Goal: Task Accomplishment & Management: Manage account settings

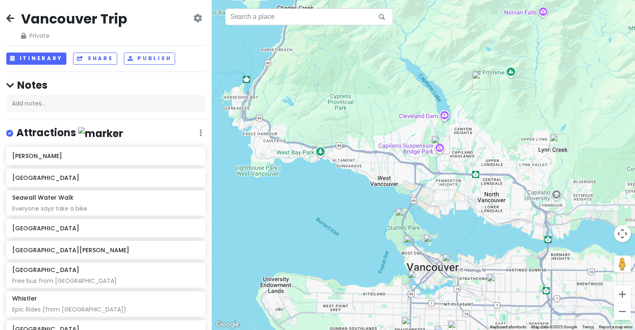
scroll to position [243, 0]
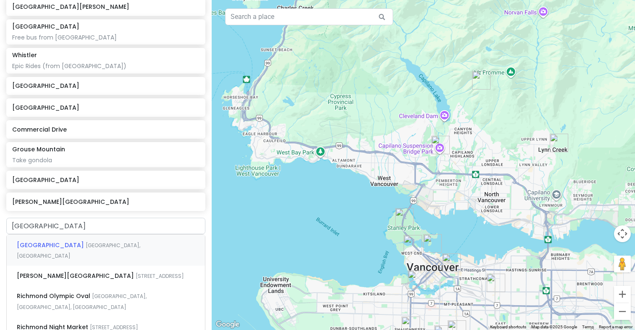
type input "Richmond n"
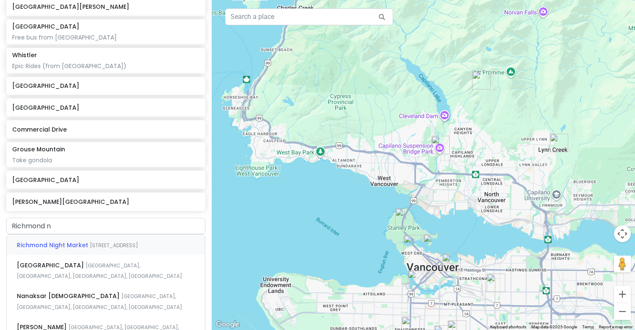
click at [63, 241] on span "Richmond Night Market" at bounding box center [53, 245] width 73 height 8
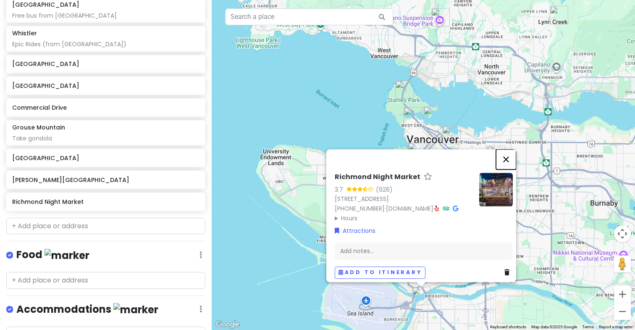
click at [514, 149] on button "Close" at bounding box center [506, 159] width 20 height 20
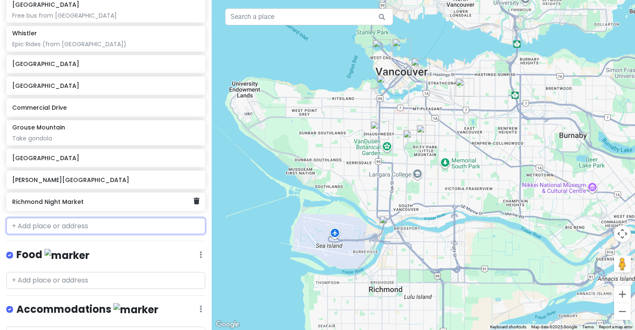
click at [200, 200] on div "Richmond Night Market" at bounding box center [105, 201] width 199 height 18
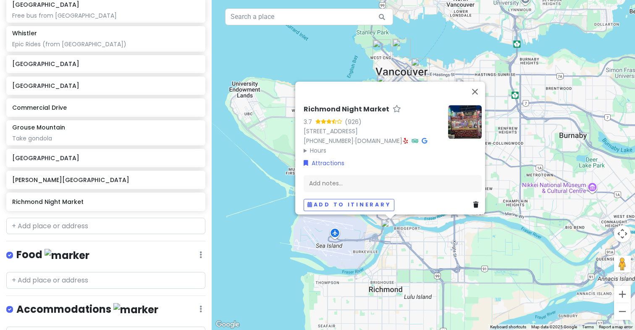
click at [474, 203] on link at bounding box center [478, 204] width 8 height 9
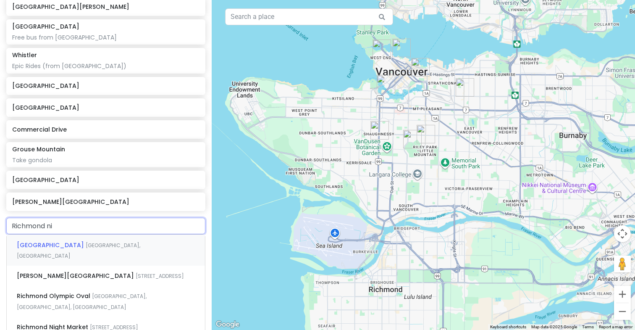
type input "Richmond nig"
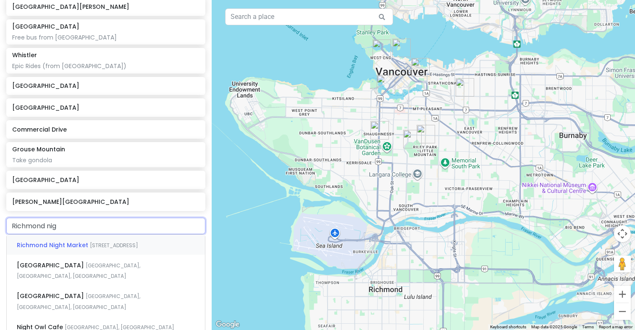
click at [56, 245] on span "Richmond Night Market" at bounding box center [53, 245] width 73 height 8
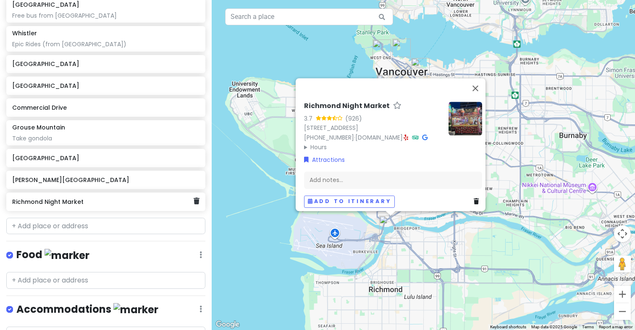
scroll to position [307, 0]
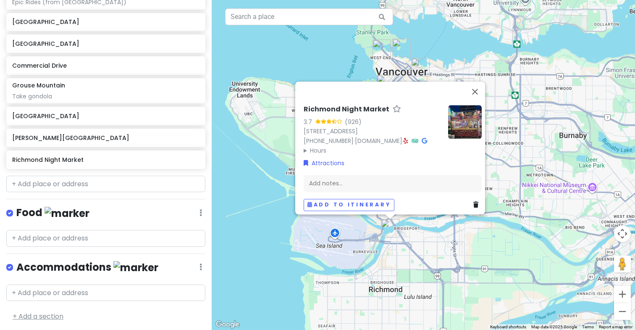
click at [28, 314] on link "+ Add a section" at bounding box center [38, 316] width 51 height 10
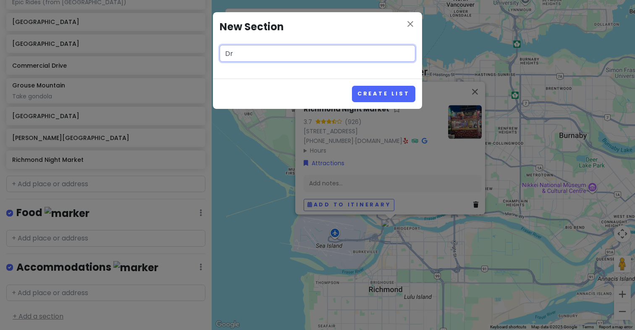
type input "D"
type input "Drinks & Bars"
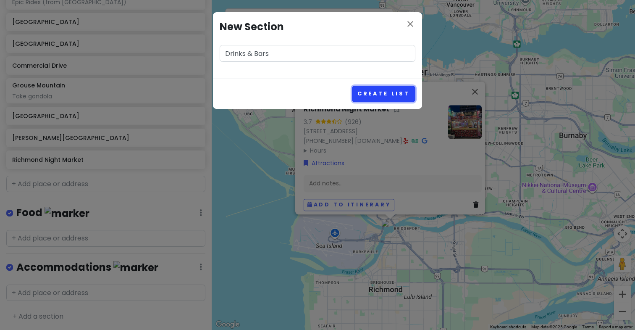
click at [395, 95] on button "Create List" at bounding box center [383, 94] width 63 height 16
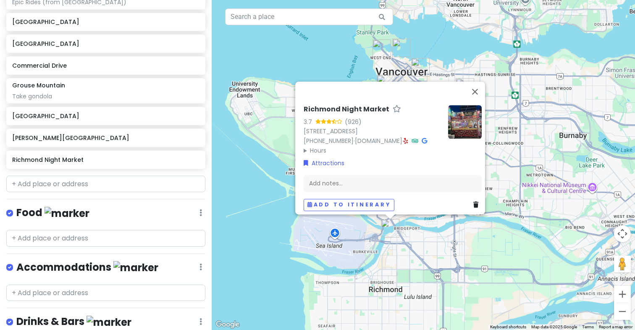
scroll to position [361, 0]
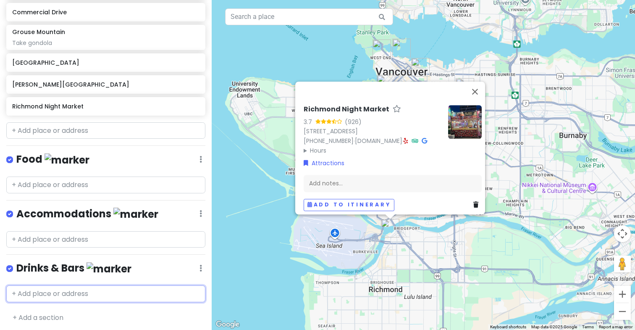
click at [55, 289] on input "text" at bounding box center [105, 293] width 199 height 17
type input "[GEOGRAPHIC_DATA] Bre"
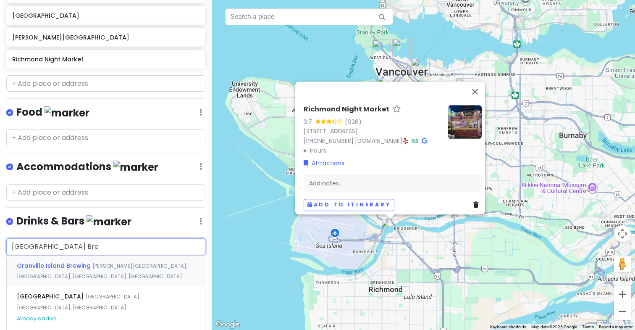
click at [93, 262] on span "[PERSON_NAME][GEOGRAPHIC_DATA], [GEOGRAPHIC_DATA], [GEOGRAPHIC_DATA], [GEOGRAPH…" at bounding box center [102, 271] width 171 height 18
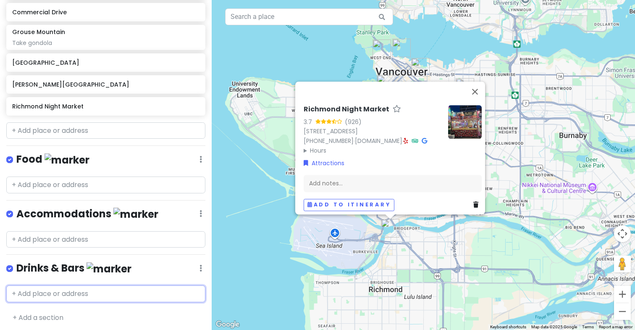
scroll to position [382, 0]
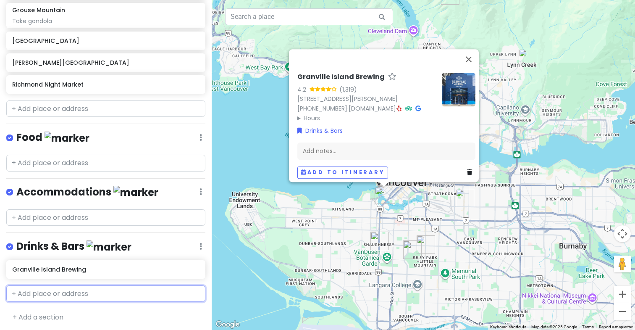
click at [81, 285] on input "text" at bounding box center [105, 293] width 199 height 17
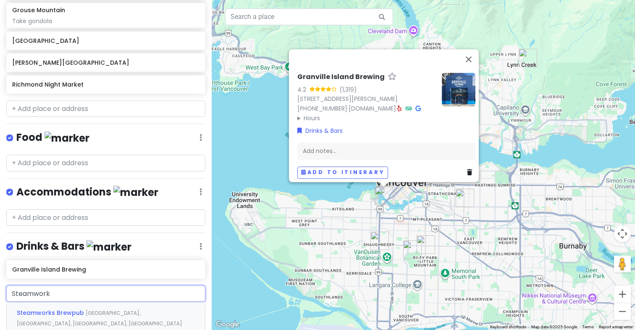
type input "Steamworks"
click at [72, 305] on div "Steamworks [GEOGRAPHIC_DATA], [GEOGRAPHIC_DATA], [GEOGRAPHIC_DATA], [GEOGRAPHIC…" at bounding box center [106, 317] width 198 height 31
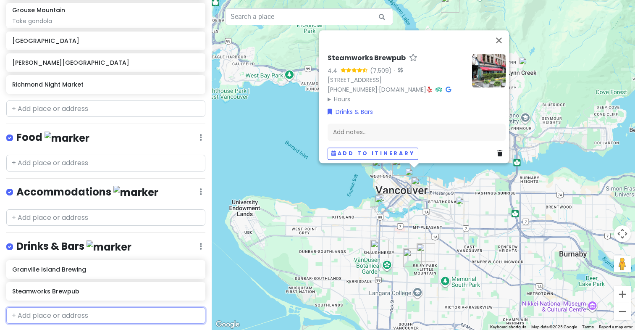
click at [46, 309] on input "text" at bounding box center [105, 315] width 199 height 17
type input "facult"
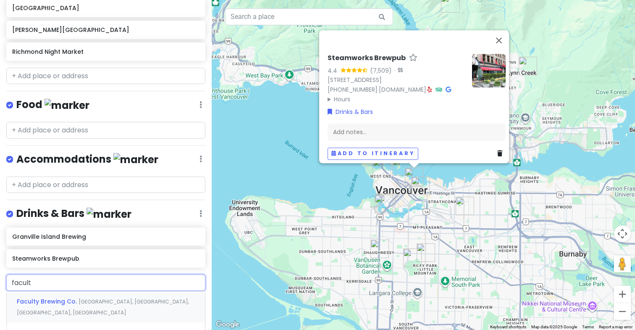
click at [51, 303] on div "Faculty Brewing Co. [GEOGRAPHIC_DATA], [GEOGRAPHIC_DATA], [GEOGRAPHIC_DATA], [G…" at bounding box center [106, 306] width 198 height 31
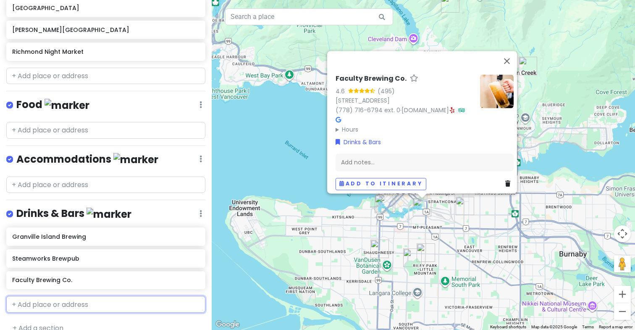
click at [125, 300] on input "text" at bounding box center [105, 304] width 199 height 17
type input "33 acres"
click at [93, 320] on span "33 Acres Brewing Company" at bounding box center [60, 323] width 87 height 8
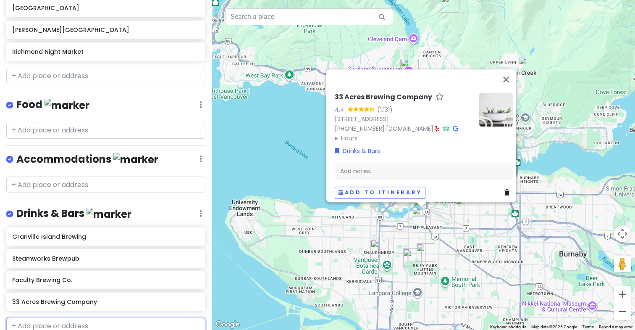
click at [32, 321] on input "text" at bounding box center [105, 326] width 199 height 17
type input "main street"
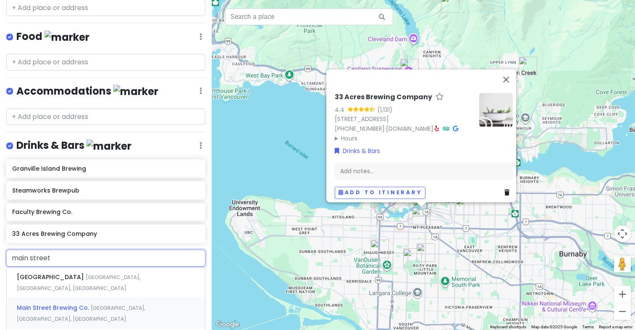
click at [71, 298] on div "Main Street Brewing Co. [GEOGRAPHIC_DATA], [GEOGRAPHIC_DATA], [GEOGRAPHIC_DATA]…" at bounding box center [106, 313] width 198 height 31
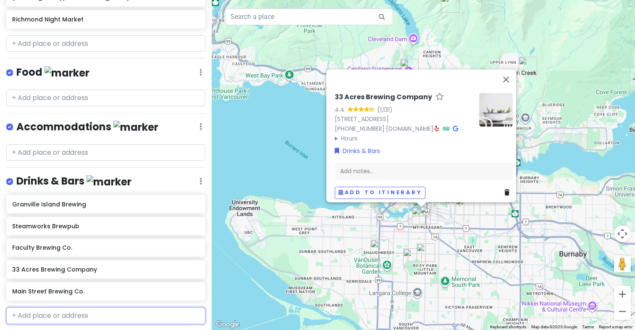
scroll to position [469, 0]
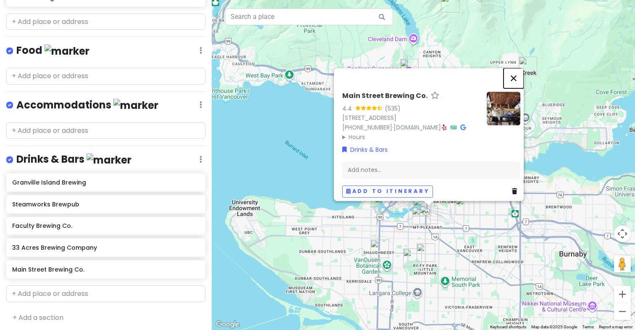
click at [522, 75] on button "Close" at bounding box center [514, 78] width 20 height 20
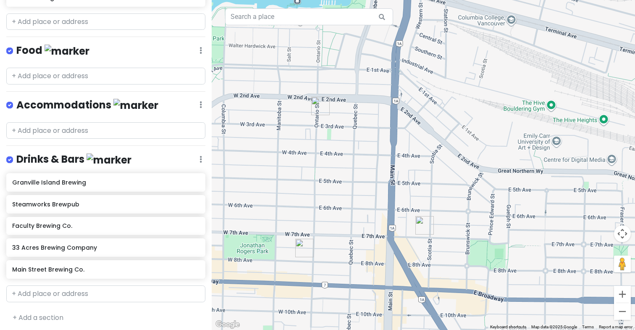
click at [320, 106] on img "Faculty Brewing Co." at bounding box center [320, 106] width 18 height 18
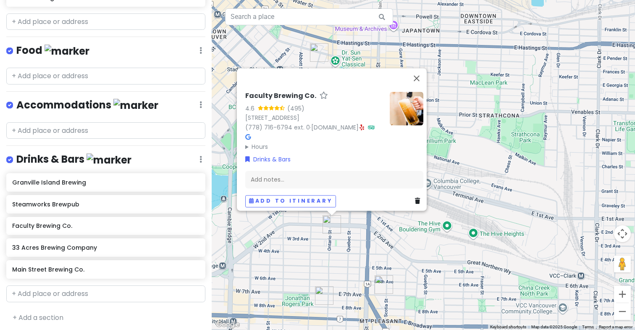
click at [386, 284] on img "Main Street Brewing Co." at bounding box center [384, 284] width 18 height 18
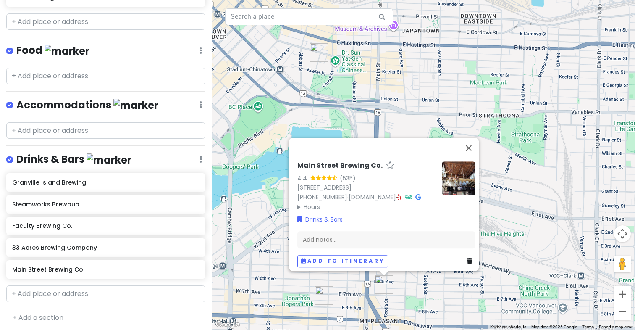
click at [320, 297] on img "33 Acres Brewing Company" at bounding box center [324, 295] width 18 height 18
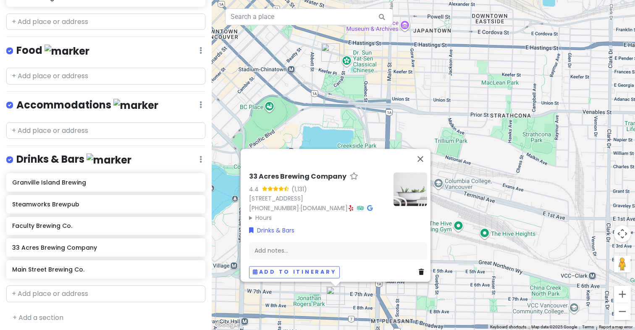
click at [359, 301] on div "33 Acres Brewing Company 4.4 (1,131) [STREET_ADDRESS] [PHONE_NUMBER] · [DOMAIN_…" at bounding box center [424, 165] width 424 height 330
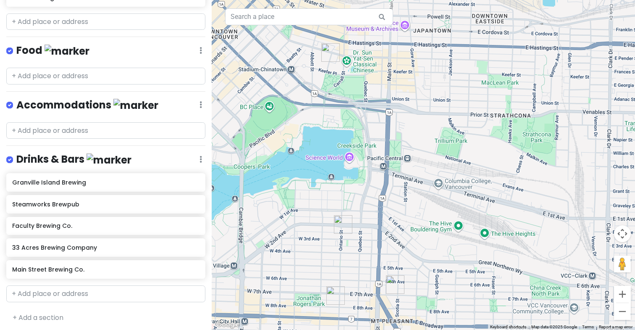
click at [342, 224] on img "Faculty Brewing Co." at bounding box center [343, 224] width 18 height 18
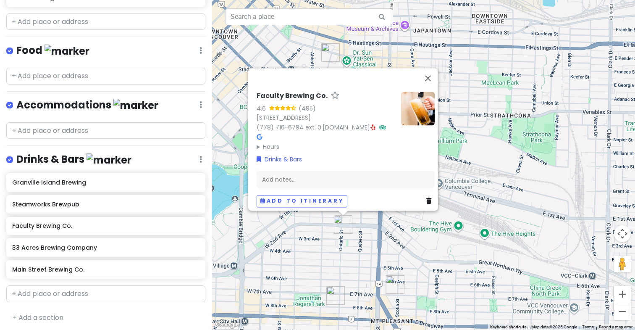
click at [429, 196] on link at bounding box center [431, 200] width 8 height 9
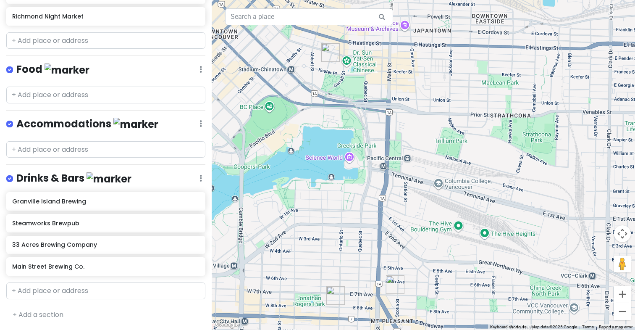
scroll to position [448, 0]
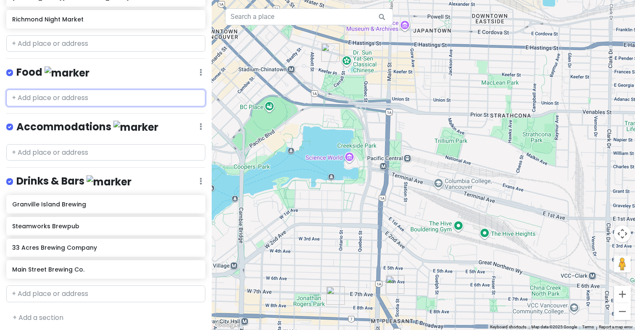
click at [74, 96] on input "text" at bounding box center [105, 98] width 199 height 17
paste input "Hydra Estiatorio Mediterranean"
type input "Hydra Estiatorio Mediterranean"
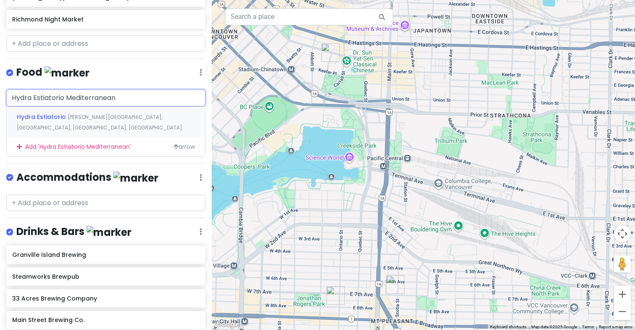
click at [53, 119] on span "Hydra Estiatorio" at bounding box center [42, 117] width 51 height 8
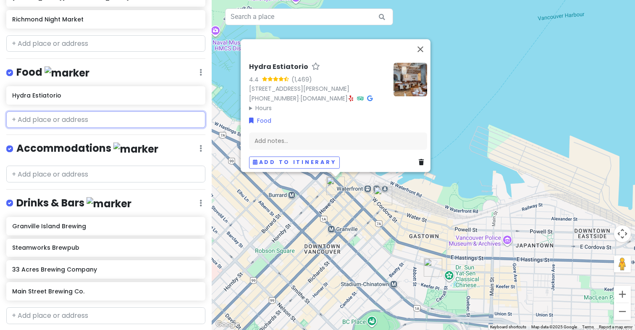
click at [73, 120] on input "text" at bounding box center [105, 119] width 199 height 17
paste input "Danbo"
type input "Danbo"
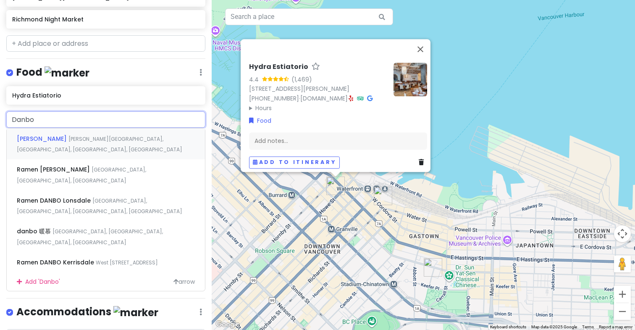
click at [97, 138] on span "[PERSON_NAME][GEOGRAPHIC_DATA], [GEOGRAPHIC_DATA], [GEOGRAPHIC_DATA], [GEOGRAPH…" at bounding box center [100, 144] width 166 height 18
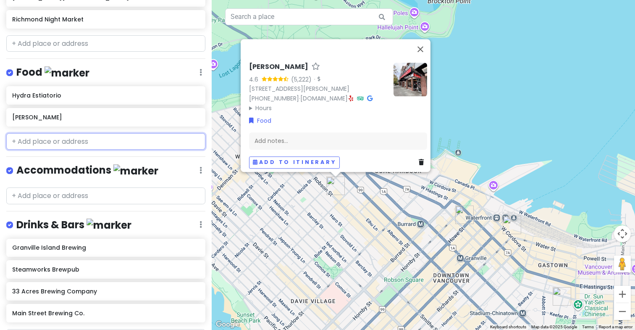
click at [108, 148] on input "text" at bounding box center [105, 141] width 199 height 17
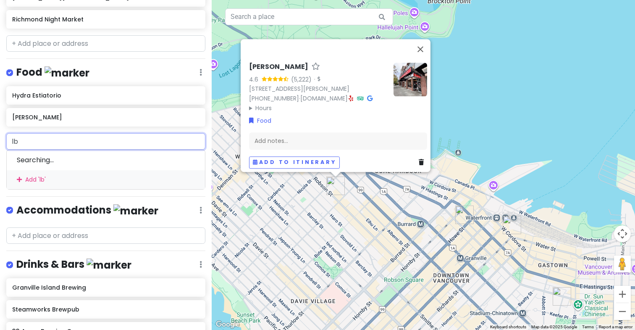
type input "l"
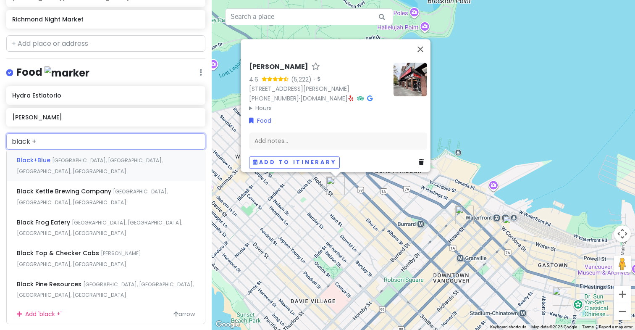
type input "black +"
click at [109, 157] on span "[GEOGRAPHIC_DATA], [GEOGRAPHIC_DATA], [GEOGRAPHIC_DATA], [GEOGRAPHIC_DATA]" at bounding box center [90, 166] width 146 height 18
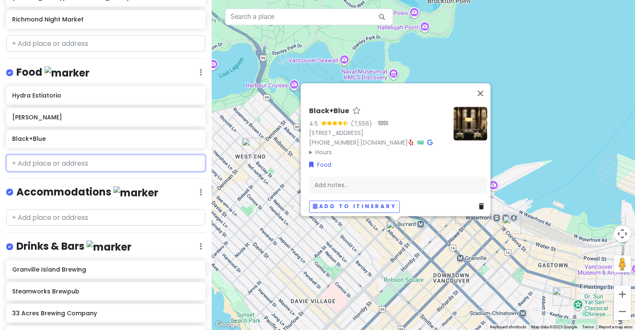
click at [60, 159] on input "text" at bounding box center [105, 163] width 199 height 17
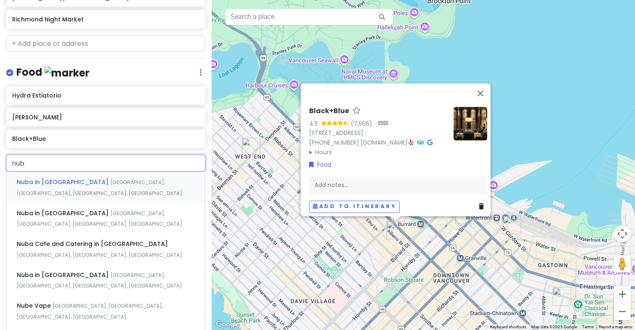
type input "nuba"
click at [65, 209] on span "Nuba in [GEOGRAPHIC_DATA]" at bounding box center [64, 213] width 94 height 8
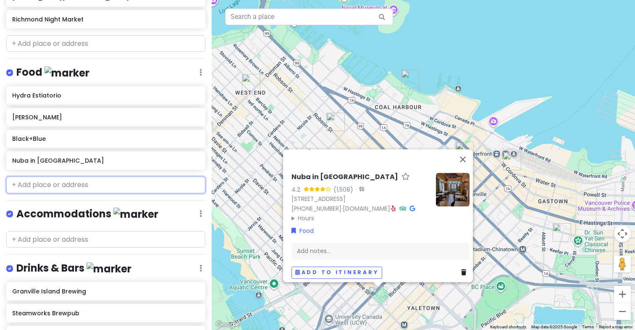
click at [48, 189] on input "text" at bounding box center [105, 184] width 199 height 17
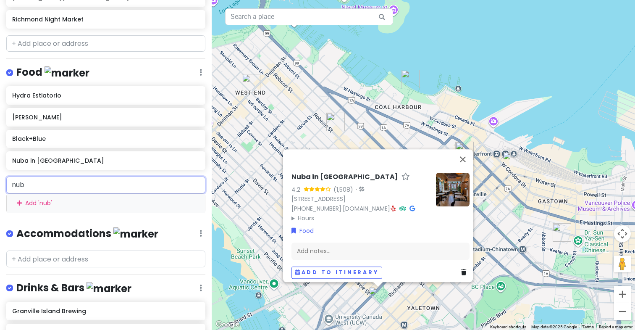
type input "nuba"
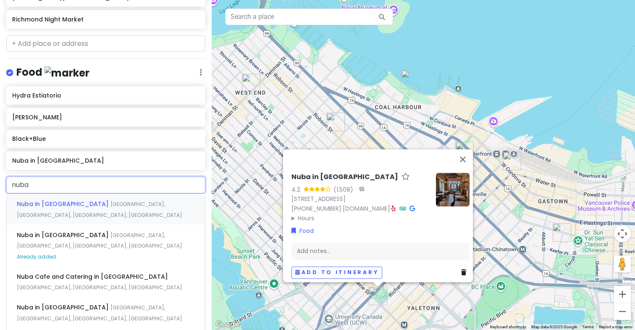
click at [45, 205] on span "Nuba in [GEOGRAPHIC_DATA]" at bounding box center [64, 204] width 94 height 8
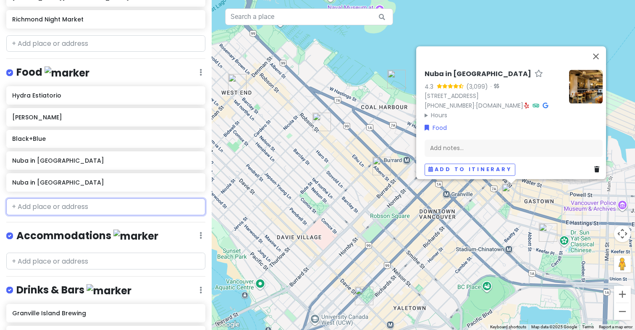
click at [45, 205] on input "text" at bounding box center [105, 206] width 199 height 17
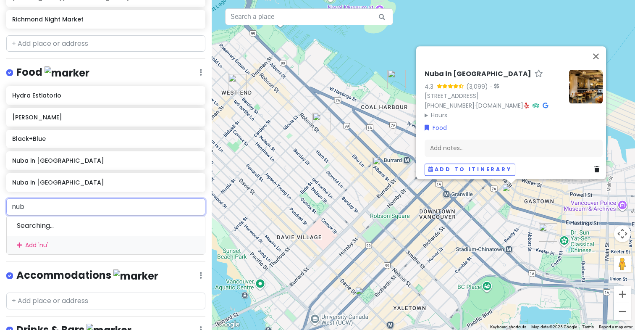
type input "nuba"
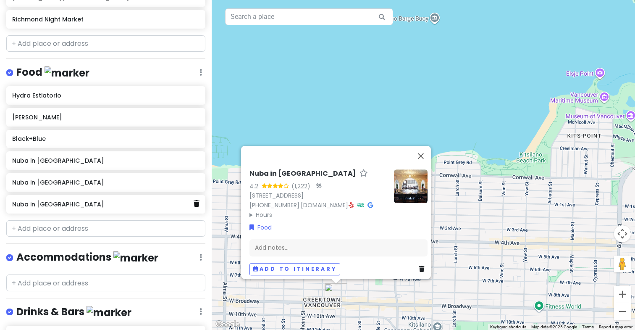
click at [198, 205] on icon at bounding box center [197, 203] width 6 height 7
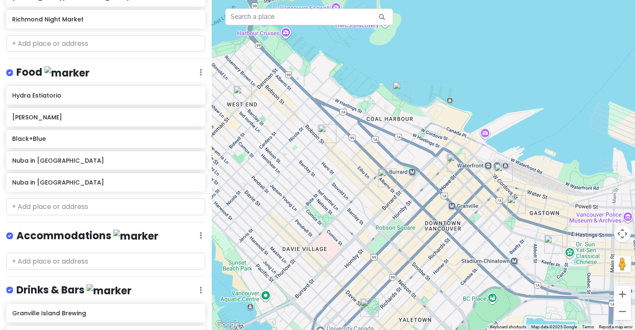
drag, startPoint x: 537, startPoint y: 203, endPoint x: 507, endPoint y: 158, distance: 53.3
click at [507, 158] on div at bounding box center [424, 165] width 424 height 330
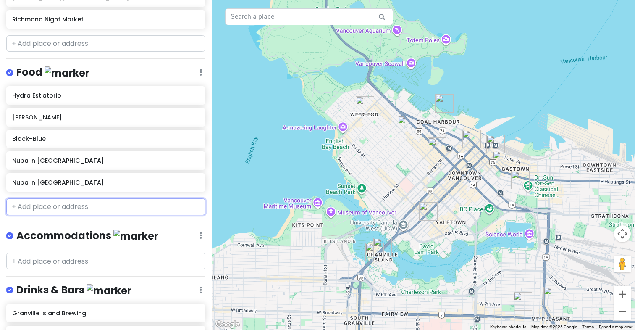
click at [55, 208] on input "text" at bounding box center [105, 206] width 199 height 17
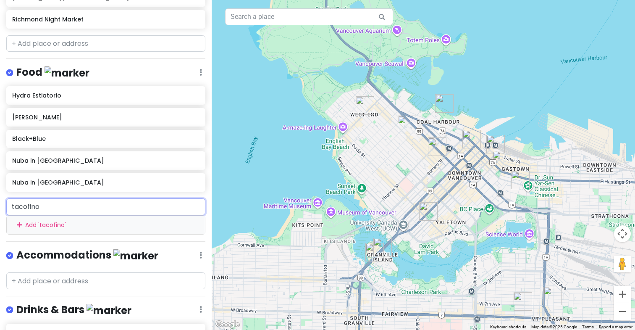
click at [88, 207] on input "tacofino" at bounding box center [105, 206] width 199 height 17
type input "tacofin"
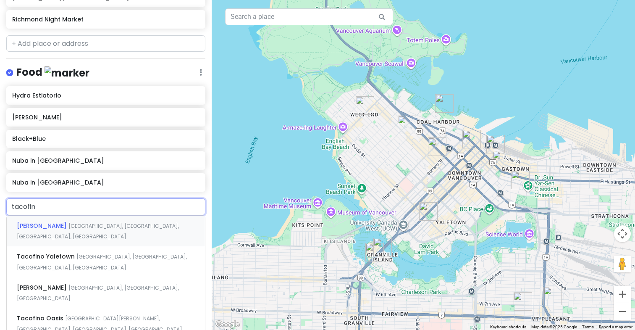
click at [100, 225] on span "[GEOGRAPHIC_DATA], [GEOGRAPHIC_DATA], [GEOGRAPHIC_DATA], [GEOGRAPHIC_DATA]" at bounding box center [98, 231] width 162 height 18
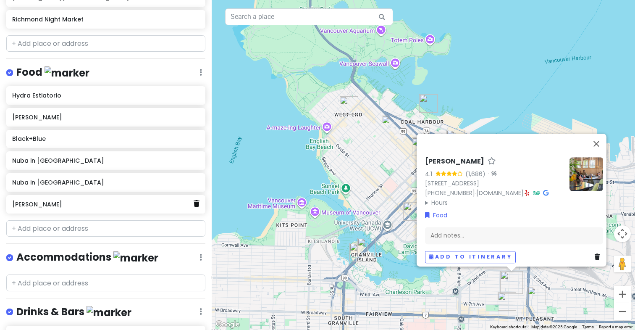
click at [194, 200] on icon at bounding box center [197, 203] width 6 height 7
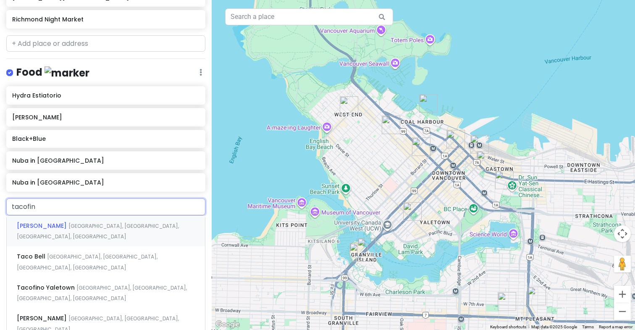
type input "tacofino"
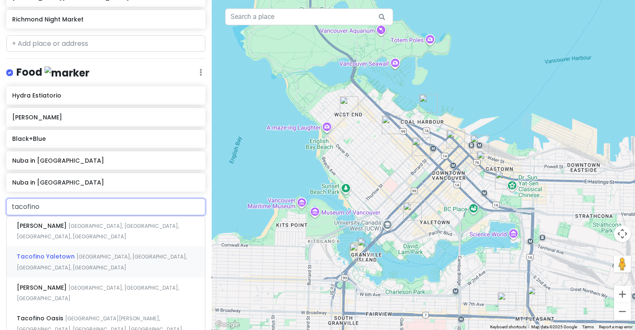
click at [114, 253] on span "[GEOGRAPHIC_DATA], [GEOGRAPHIC_DATA], [GEOGRAPHIC_DATA], [GEOGRAPHIC_DATA]" at bounding box center [102, 262] width 170 height 18
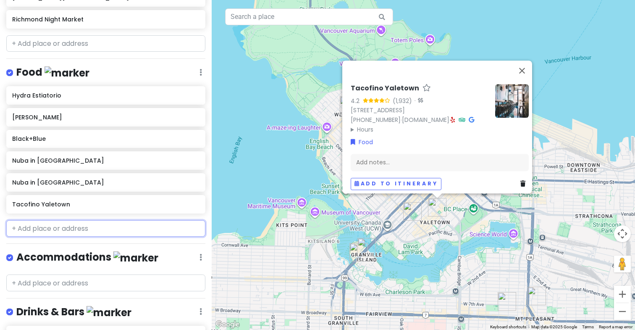
click at [102, 222] on input "text" at bounding box center [105, 228] width 199 height 17
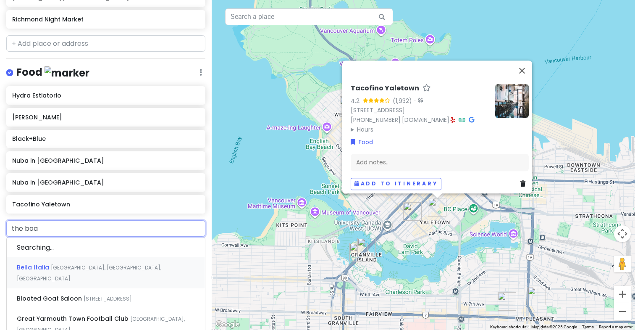
type input "the boat"
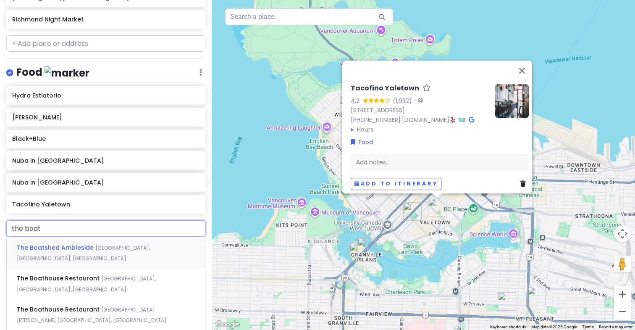
click at [109, 240] on div "The Boatshed Ambleside [GEOGRAPHIC_DATA], [GEOGRAPHIC_DATA], [GEOGRAPHIC_DATA]" at bounding box center [106, 252] width 198 height 31
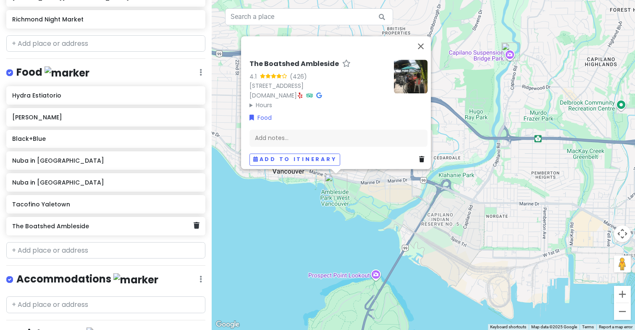
click at [197, 228] on link at bounding box center [197, 225] width 6 height 11
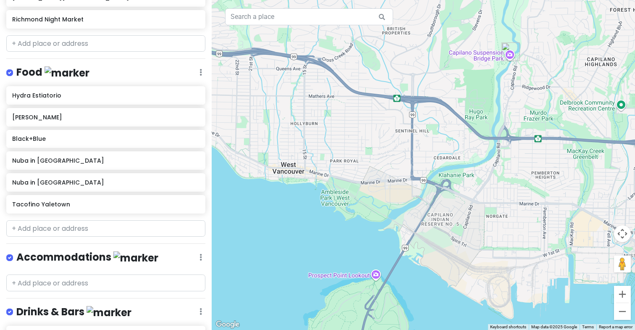
drag, startPoint x: 311, startPoint y: 241, endPoint x: 336, endPoint y: 32, distance: 209.9
click at [336, 33] on div at bounding box center [424, 165] width 424 height 330
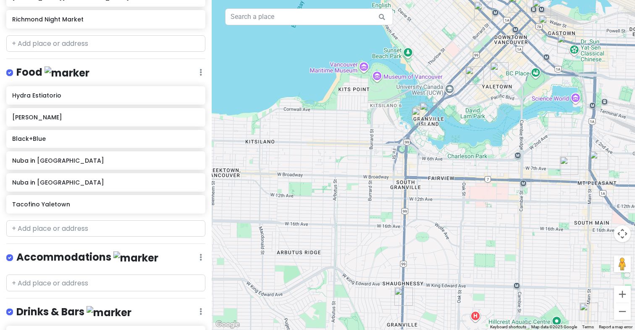
drag, startPoint x: 348, startPoint y: 75, endPoint x: 315, endPoint y: 205, distance: 134.5
click at [315, 205] on div at bounding box center [424, 165] width 424 height 330
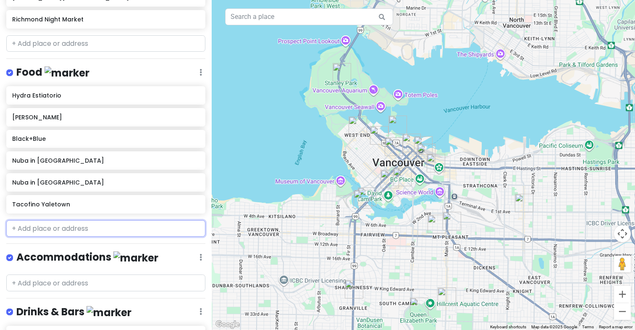
click at [88, 225] on input "text" at bounding box center [105, 228] width 199 height 17
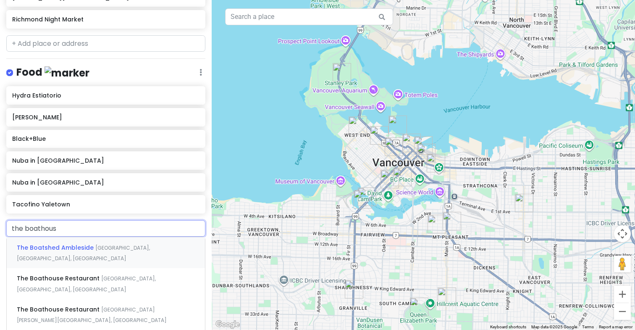
type input "the boathouse"
click at [104, 248] on span "[GEOGRAPHIC_DATA], [GEOGRAPHIC_DATA], [GEOGRAPHIC_DATA]" at bounding box center [86, 253] width 139 height 18
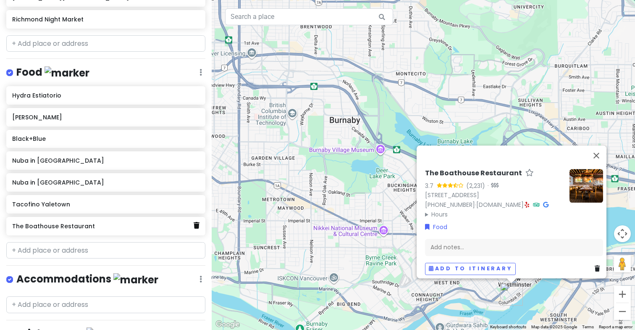
click at [197, 222] on icon at bounding box center [197, 225] width 6 height 7
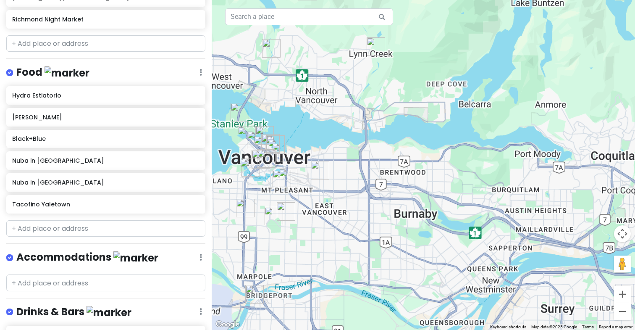
drag, startPoint x: 300, startPoint y: 162, endPoint x: 398, endPoint y: 232, distance: 120.7
click at [398, 232] on div at bounding box center [424, 165] width 424 height 330
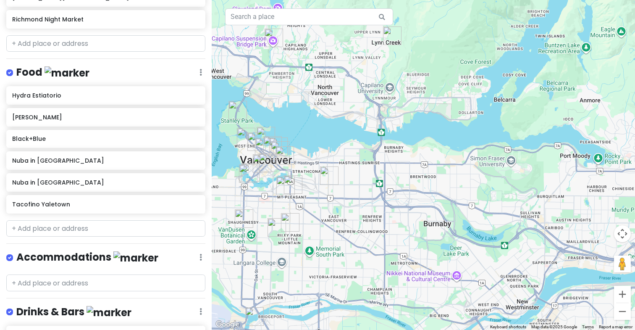
drag, startPoint x: 271, startPoint y: 165, endPoint x: 353, endPoint y: 177, distance: 83.7
click at [353, 177] on div at bounding box center [424, 165] width 424 height 330
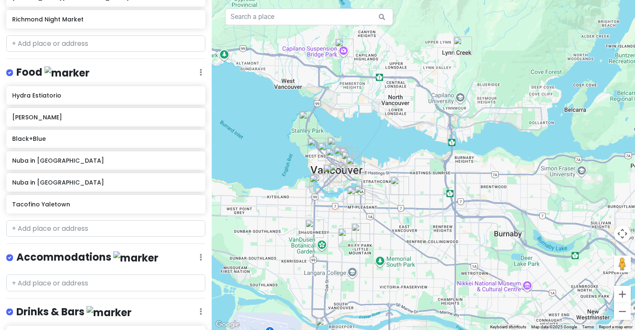
drag, startPoint x: 275, startPoint y: 169, endPoint x: 285, endPoint y: 169, distance: 10.5
click at [285, 169] on div at bounding box center [424, 165] width 424 height 330
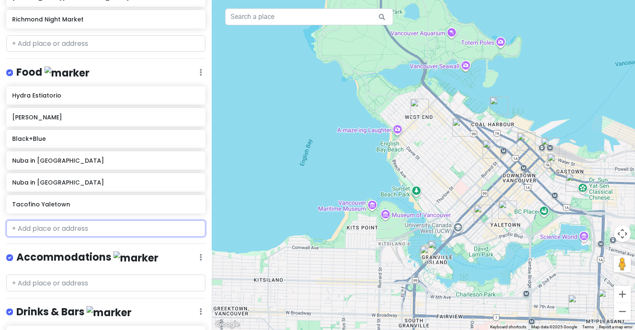
click at [85, 231] on input "text" at bounding box center [105, 228] width 199 height 17
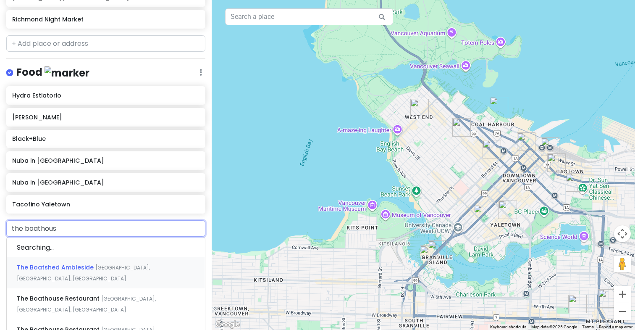
type input "the boathouse"
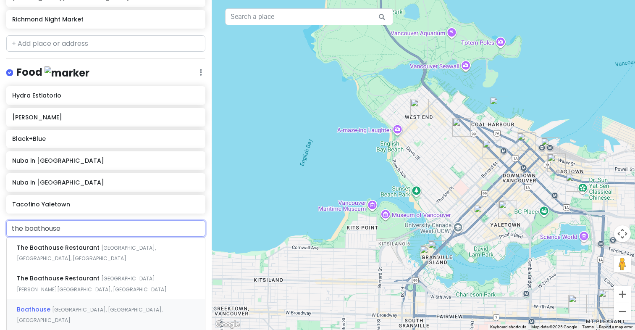
click at [90, 309] on span "[GEOGRAPHIC_DATA], [GEOGRAPHIC_DATA], [GEOGRAPHIC_DATA]" at bounding box center [90, 315] width 146 height 18
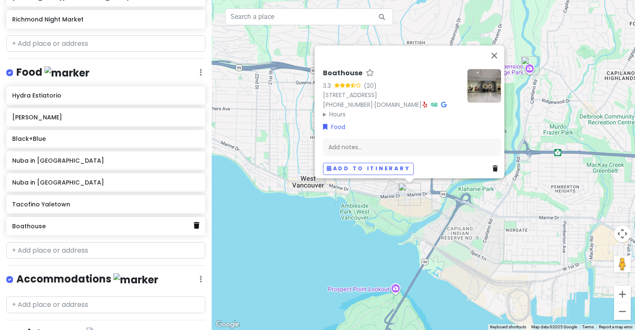
click at [194, 224] on icon at bounding box center [197, 225] width 6 height 7
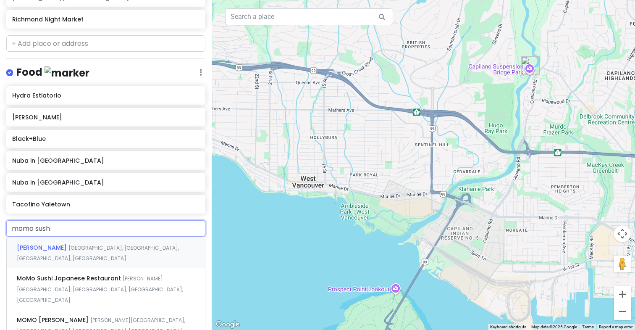
type input "momo sushi"
click at [41, 243] on span "[PERSON_NAME]" at bounding box center [43, 247] width 52 height 8
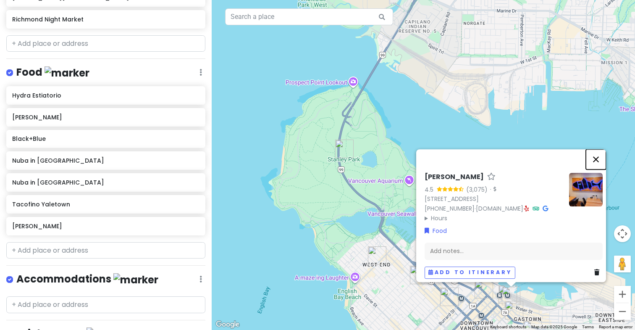
click at [600, 149] on button "Close" at bounding box center [596, 159] width 20 height 20
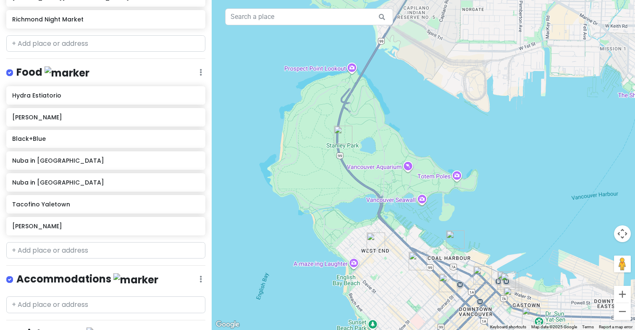
drag, startPoint x: 580, startPoint y: 182, endPoint x: 572, endPoint y: 120, distance: 61.8
click at [572, 120] on div at bounding box center [424, 165] width 424 height 330
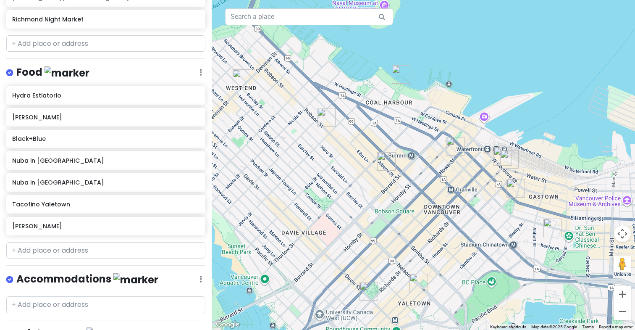
drag, startPoint x: 529, startPoint y: 237, endPoint x: 561, endPoint y: 165, distance: 79.6
click at [561, 165] on div at bounding box center [424, 165] width 424 height 330
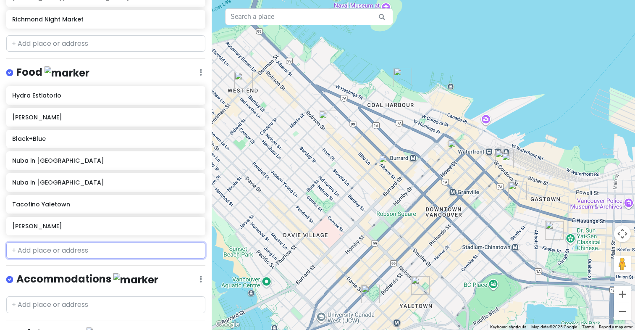
click at [123, 254] on input "text" at bounding box center [105, 250] width 199 height 17
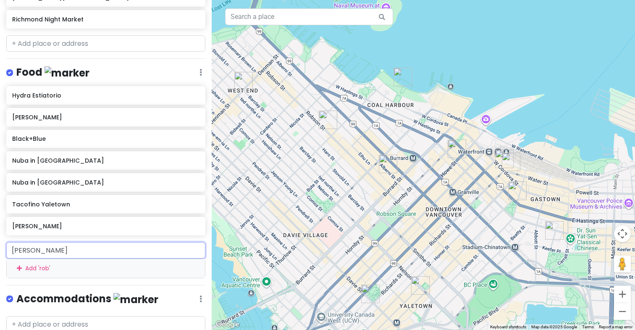
type input "robba"
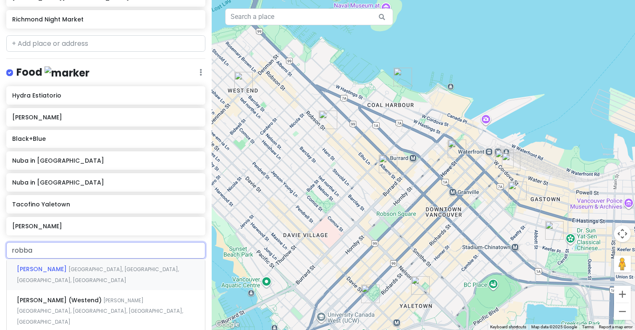
click at [113, 270] on span "[GEOGRAPHIC_DATA], [GEOGRAPHIC_DATA], [GEOGRAPHIC_DATA], [GEOGRAPHIC_DATA]" at bounding box center [98, 275] width 162 height 18
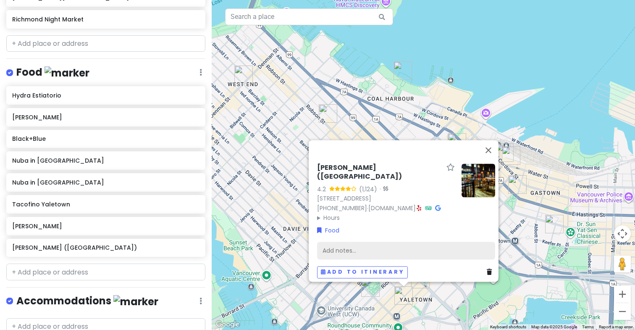
click at [343, 242] on div "Add notes..." at bounding box center [406, 251] width 178 height 18
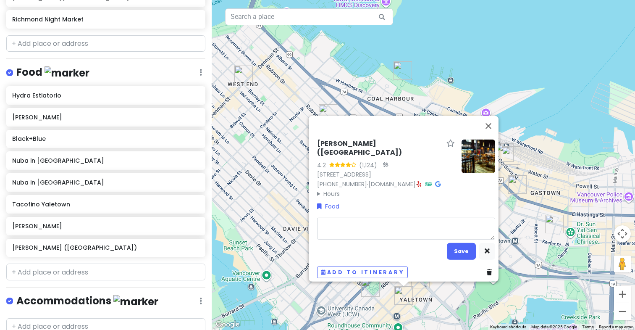
type textarea "x"
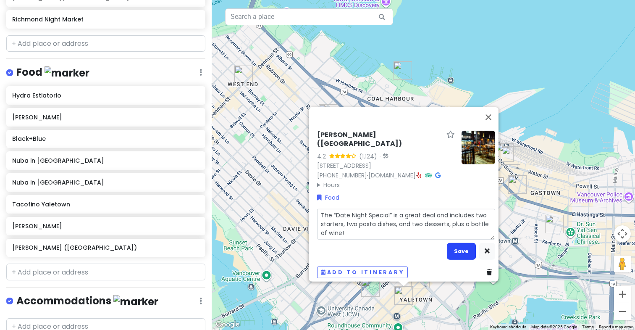
type textarea "The “Date Night Special” is a great deal and includes two starters, two pasta d…"
click at [459, 243] on button "Save" at bounding box center [461, 251] width 29 height 16
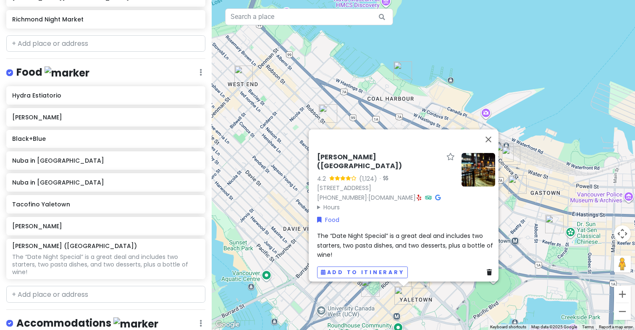
click at [558, 62] on div "[PERSON_NAME] ([GEOGRAPHIC_DATA]) 4.2 (1,124) · [STREET_ADDRESS] [PHONE_NUMBER]…" at bounding box center [424, 165] width 424 height 330
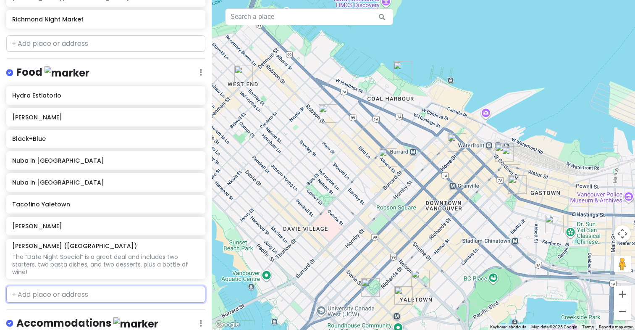
click at [63, 293] on input "text" at bounding box center [105, 294] width 199 height 17
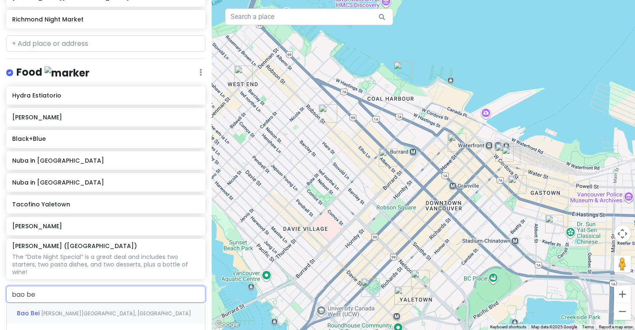
type input "bao bei"
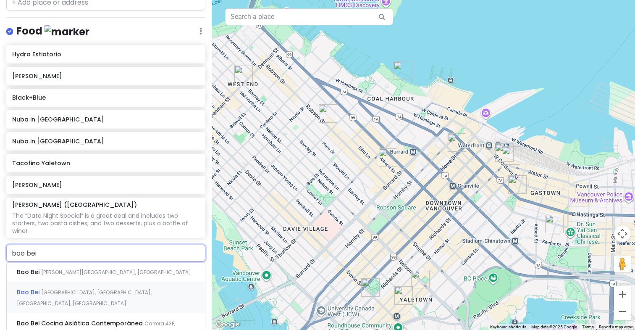
scroll to position [499, 0]
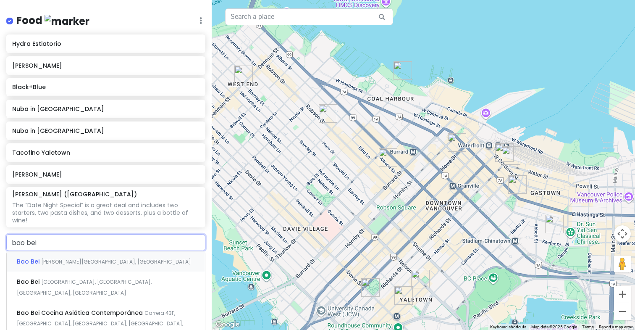
click at [84, 256] on div "Bao [GEOGRAPHIC_DATA][PERSON_NAME], [GEOGRAPHIC_DATA], [GEOGRAPHIC_DATA], [GEOG…" at bounding box center [106, 261] width 198 height 20
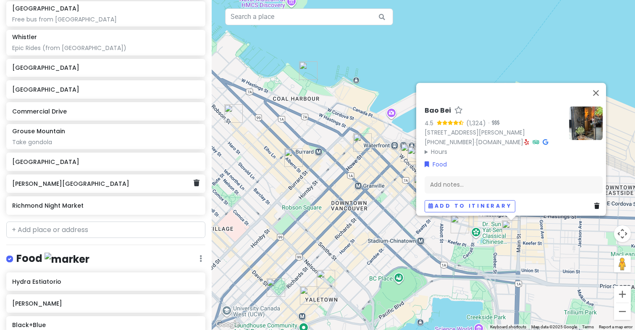
scroll to position [249, 0]
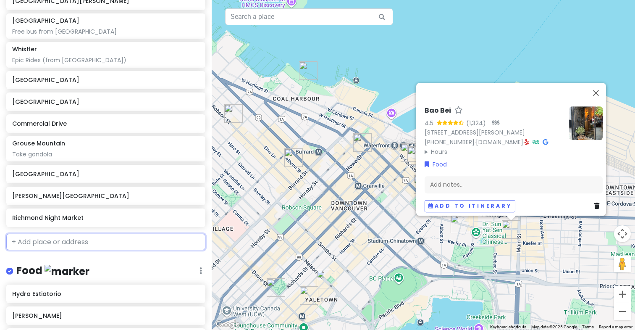
click at [47, 245] on input "text" at bounding box center [105, 242] width 199 height 17
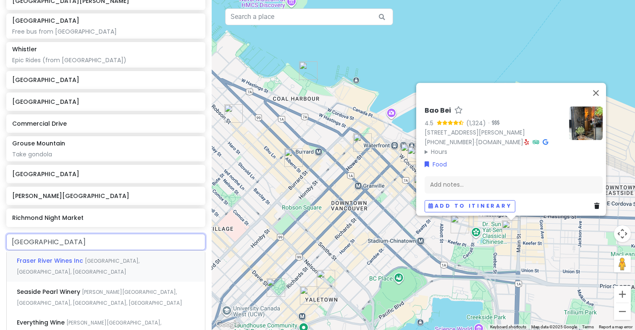
type input "[GEOGRAPHIC_DATA]"
click at [43, 261] on span "[GEOGRAPHIC_DATA]" at bounding box center [51, 260] width 69 height 8
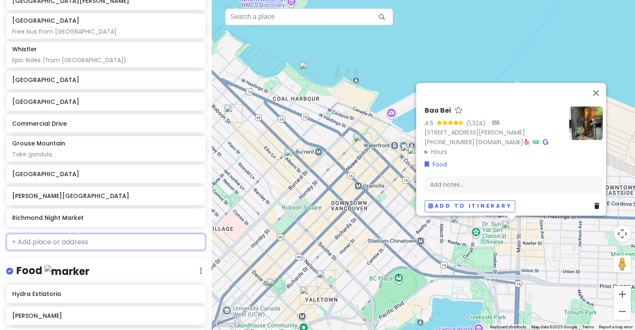
scroll to position [271, 0]
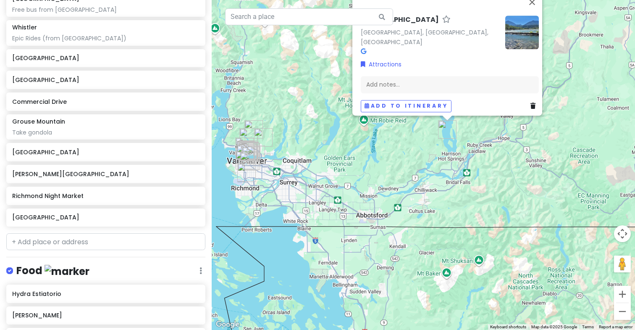
drag, startPoint x: 337, startPoint y: 252, endPoint x: 460, endPoint y: 193, distance: 135.9
click at [460, 193] on div "[GEOGRAPHIC_DATA], [GEOGRAPHIC_DATA], [GEOGRAPHIC_DATA] Attractions Add notes..…" at bounding box center [424, 165] width 424 height 330
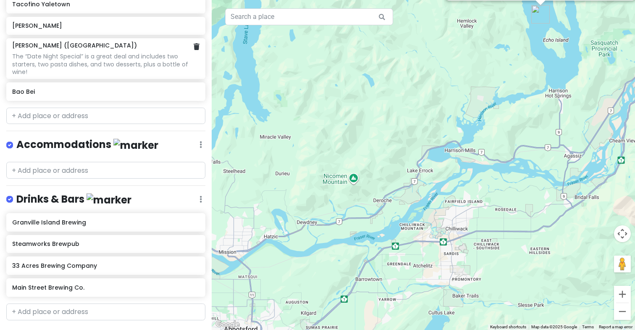
scroll to position [687, 0]
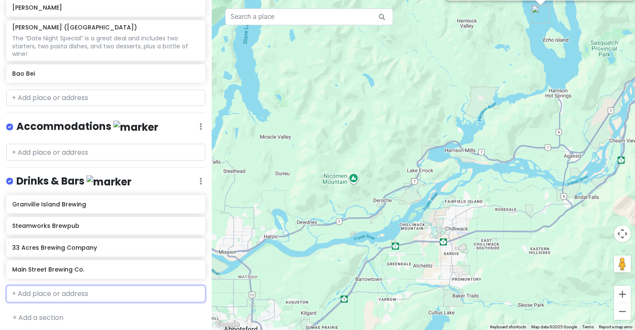
click at [47, 288] on input "text" at bounding box center [105, 293] width 199 height 17
type input "f"
type input "[PERSON_NAME] bar"
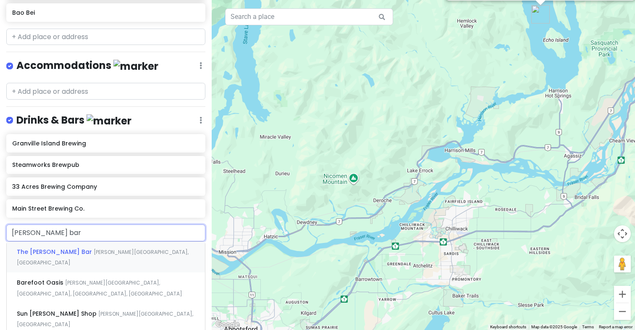
click at [68, 254] on div "The [PERSON_NAME][GEOGRAPHIC_DATA], [GEOGRAPHIC_DATA], [GEOGRAPHIC_DATA]" at bounding box center [106, 257] width 198 height 31
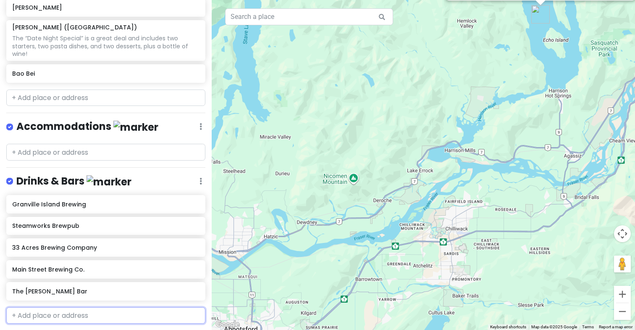
scroll to position [709, 0]
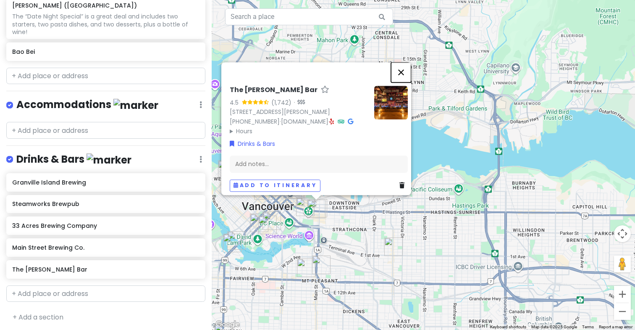
click at [410, 62] on button "Close" at bounding box center [401, 72] width 20 height 20
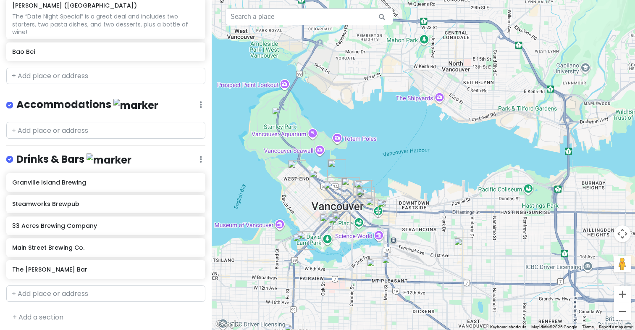
drag, startPoint x: 292, startPoint y: 159, endPoint x: 374, endPoint y: 159, distance: 82.8
click at [374, 159] on div at bounding box center [424, 165] width 424 height 330
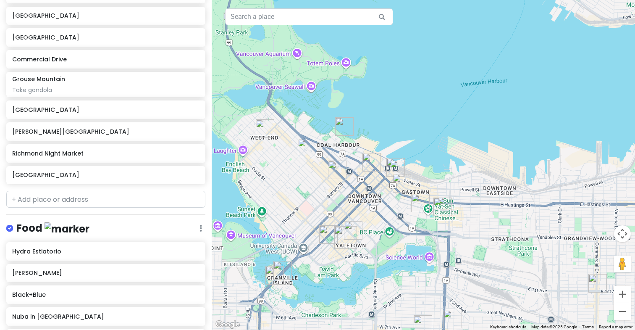
scroll to position [292, 0]
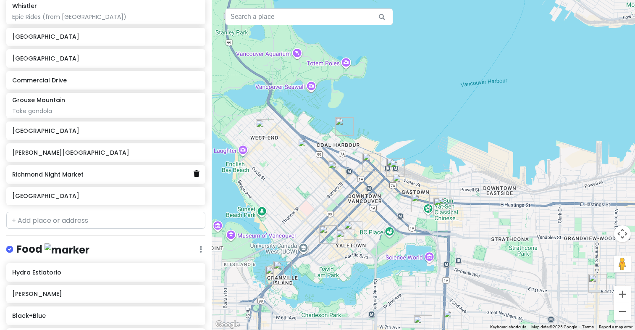
click at [194, 171] on icon at bounding box center [197, 173] width 6 height 7
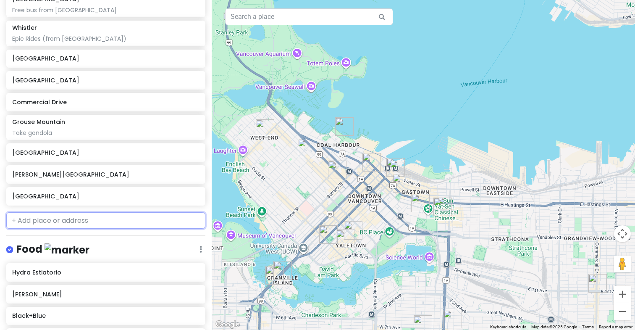
click at [52, 220] on input "text" at bounding box center [105, 220] width 199 height 17
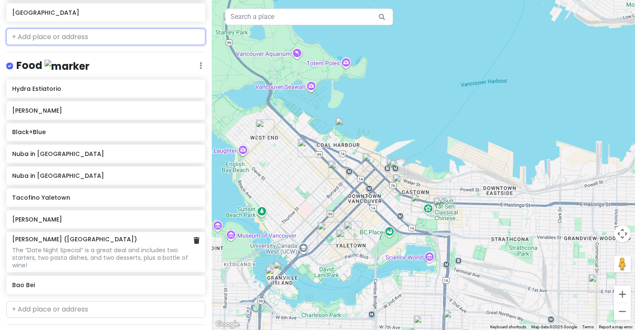
scroll to position [490, 0]
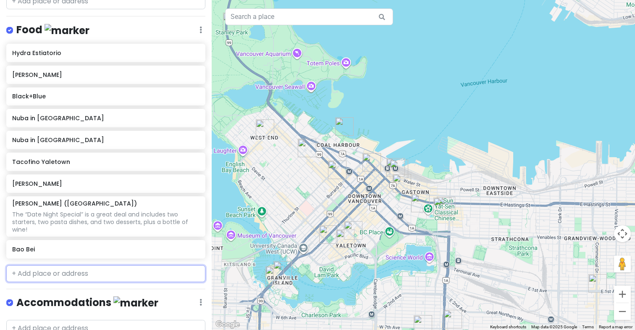
click at [30, 275] on input "text" at bounding box center [105, 273] width 199 height 17
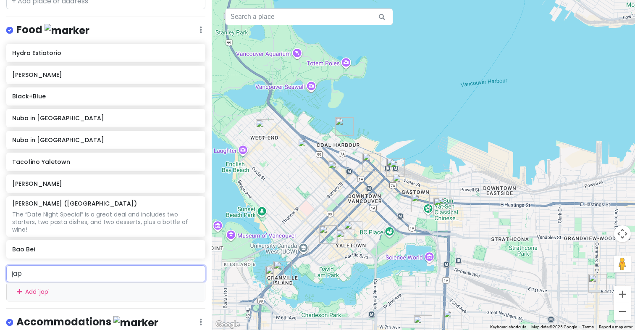
type input "japa"
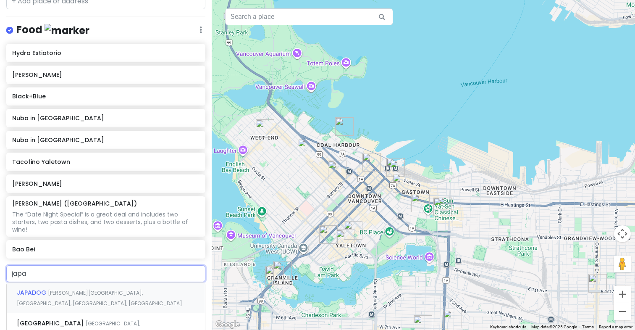
click at [40, 298] on div "[GEOGRAPHIC_DATA][PERSON_NAME], [GEOGRAPHIC_DATA], [GEOGRAPHIC_DATA], [GEOGRAPH…" at bounding box center [106, 297] width 198 height 31
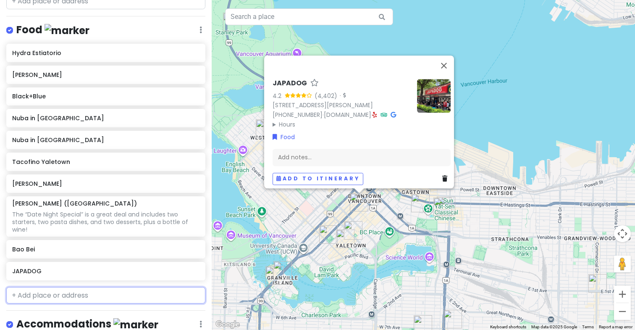
click at [87, 289] on input "text" at bounding box center [105, 295] width 199 height 17
type input "miku"
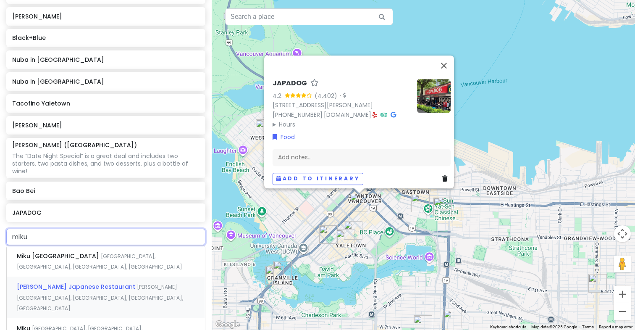
click at [114, 282] on div "[PERSON_NAME] Japanese Restaurant [PERSON_NAME][GEOGRAPHIC_DATA], [GEOGRAPHIC_D…" at bounding box center [106, 298] width 198 height 42
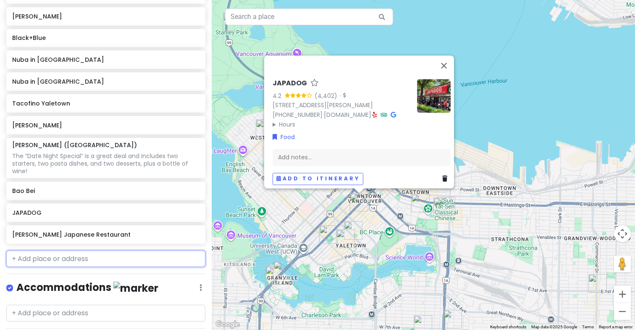
scroll to position [570, 0]
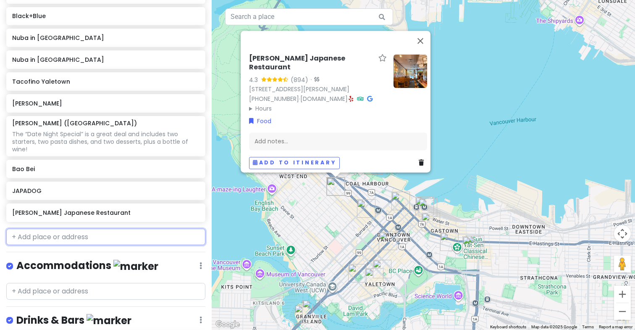
click at [120, 233] on input "text" at bounding box center [105, 237] width 199 height 17
paste input "Phnom Phen"
type input "Phnom Phen"
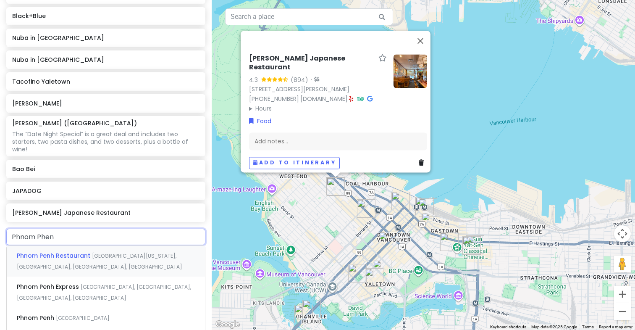
click at [105, 254] on span "[GEOGRAPHIC_DATA][US_STATE], [GEOGRAPHIC_DATA], [GEOGRAPHIC_DATA], [GEOGRAPHIC_…" at bounding box center [100, 261] width 166 height 18
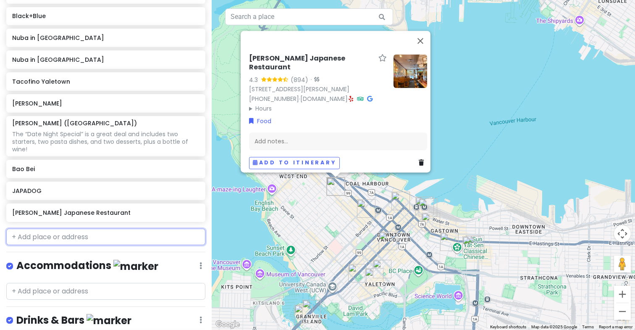
scroll to position [592, 0]
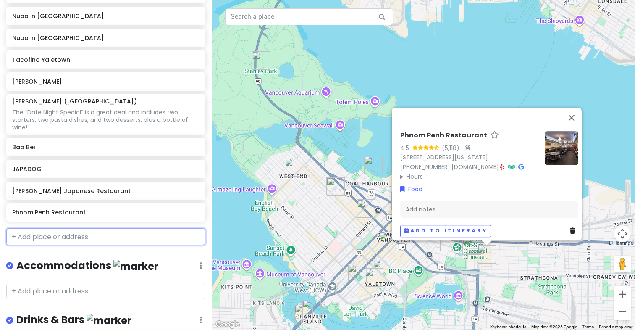
click at [88, 235] on input "text" at bounding box center [105, 236] width 199 height 17
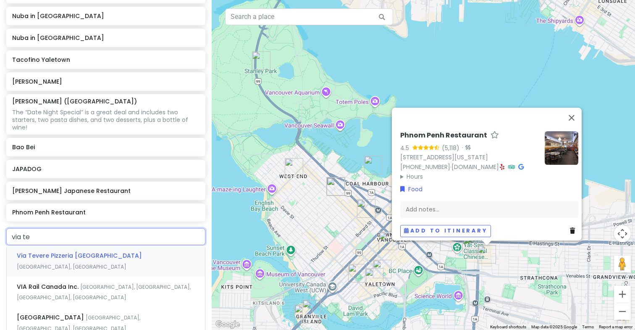
type input "via tev"
click at [83, 286] on span "[GEOGRAPHIC_DATA]" at bounding box center [51, 286] width 69 height 8
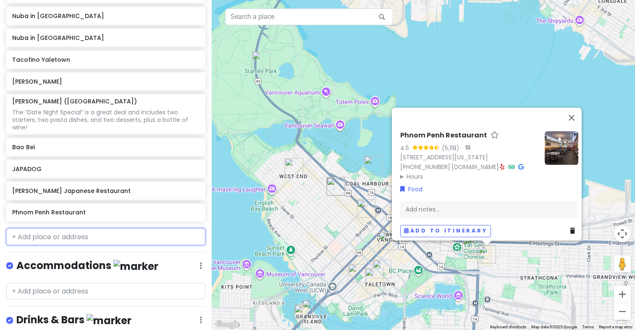
scroll to position [614, 0]
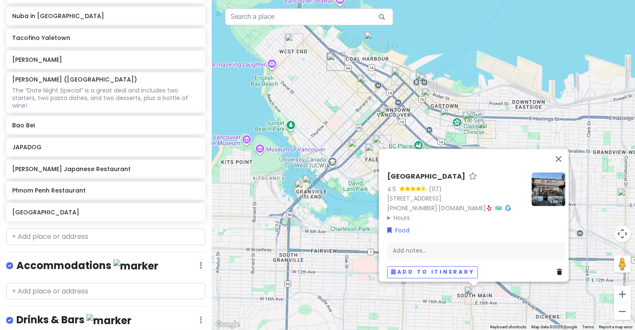
click at [547, 177] on img at bounding box center [549, 189] width 34 height 34
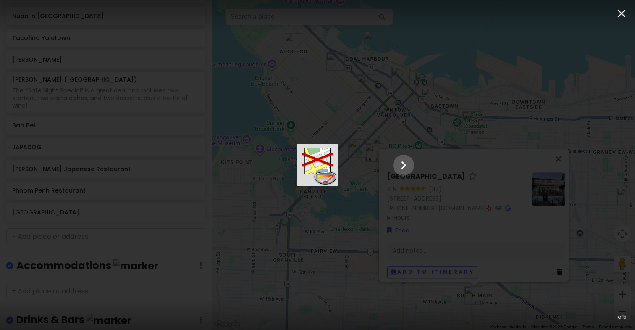
click at [624, 14] on icon "button" at bounding box center [621, 13] width 13 height 13
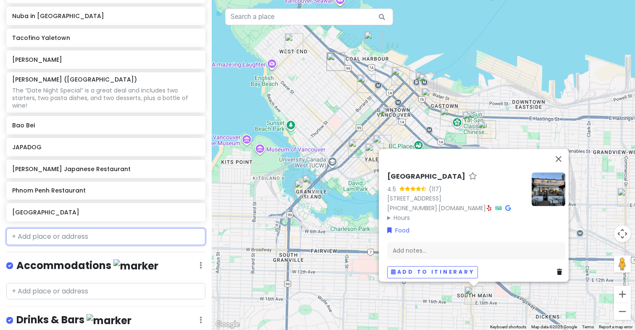
click at [73, 236] on input "text" at bounding box center [105, 236] width 199 height 17
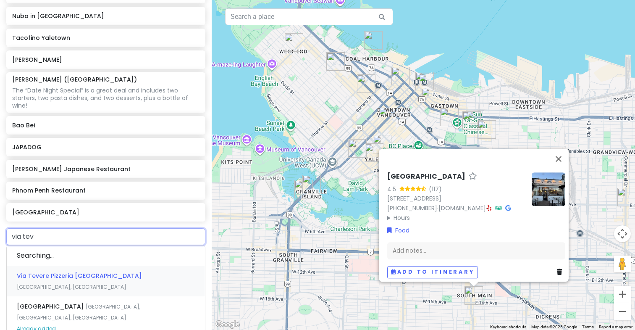
type input "via teve"
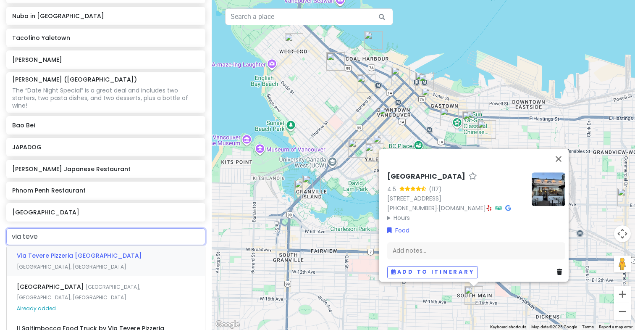
click at [102, 255] on span "Via Tevere Pizzeria [GEOGRAPHIC_DATA]" at bounding box center [79, 255] width 125 height 8
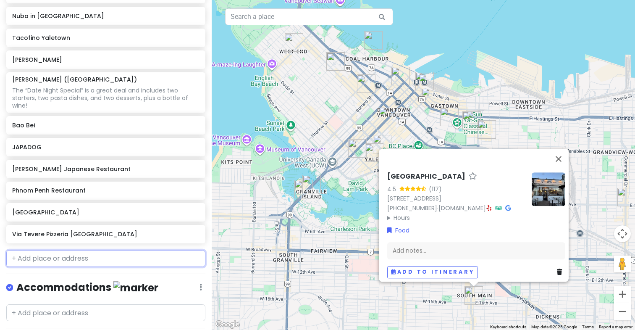
scroll to position [636, 0]
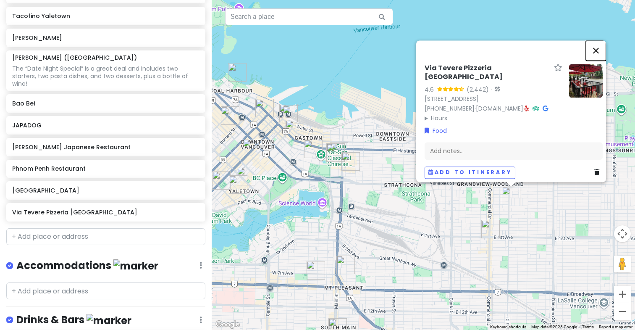
click at [602, 40] on button "Close" at bounding box center [596, 50] width 20 height 20
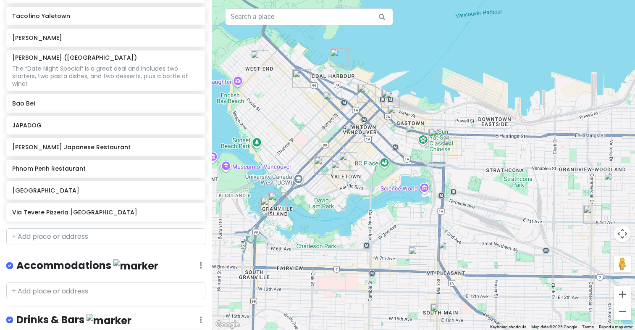
drag, startPoint x: 408, startPoint y: 182, endPoint x: 498, endPoint y: 178, distance: 90.0
click at [498, 178] on div at bounding box center [424, 165] width 424 height 330
click at [91, 240] on input "text" at bounding box center [105, 236] width 199 height 17
paste input "[PERSON_NAME] Del Formaggio"
type input "[PERSON_NAME] Del Formaggio"
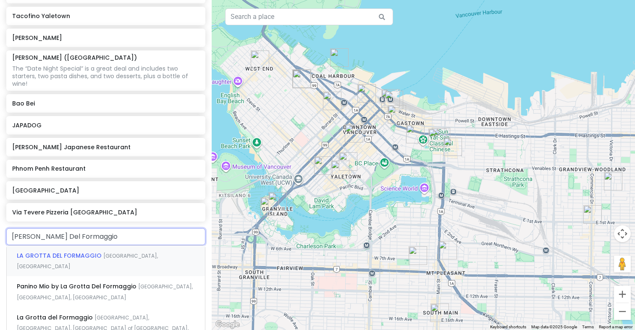
click at [90, 263] on div "LA GROTTA DEL [GEOGRAPHIC_DATA], [GEOGRAPHIC_DATA], [GEOGRAPHIC_DATA]" at bounding box center [106, 260] width 198 height 31
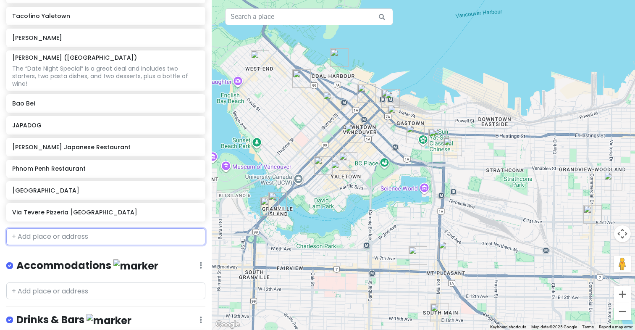
scroll to position [657, 0]
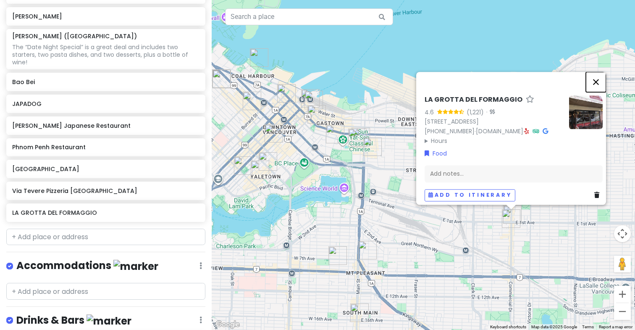
click at [598, 72] on button "Close" at bounding box center [596, 82] width 20 height 20
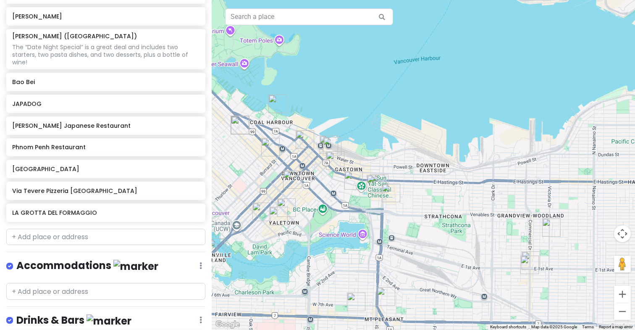
drag, startPoint x: 445, startPoint y: 242, endPoint x: 500, endPoint y: 242, distance: 54.2
click at [500, 242] on div at bounding box center [424, 165] width 424 height 330
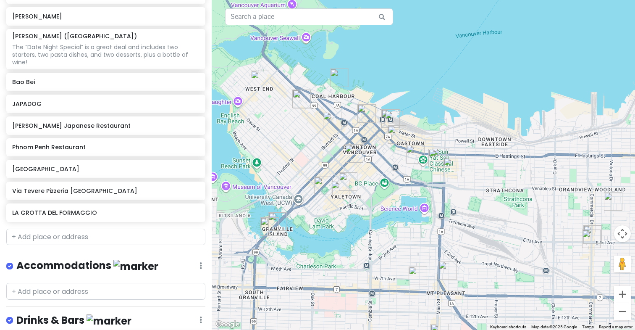
drag, startPoint x: 488, startPoint y: 235, endPoint x: 500, endPoint y: 206, distance: 31.5
click at [500, 206] on div at bounding box center [424, 165] width 424 height 330
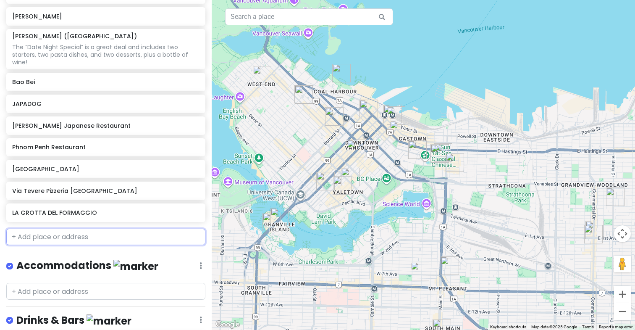
click at [59, 238] on input "text" at bounding box center [105, 237] width 199 height 17
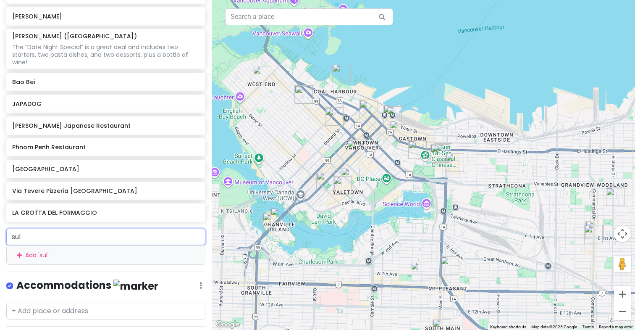
type input "sula"
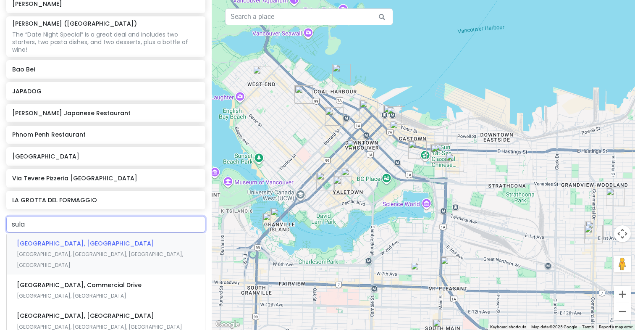
scroll to position [670, 0]
click at [79, 252] on div "[GEOGRAPHIC_DATA], [GEOGRAPHIC_DATA], [GEOGRAPHIC_DATA], [GEOGRAPHIC_DATA], [GE…" at bounding box center [106, 253] width 198 height 42
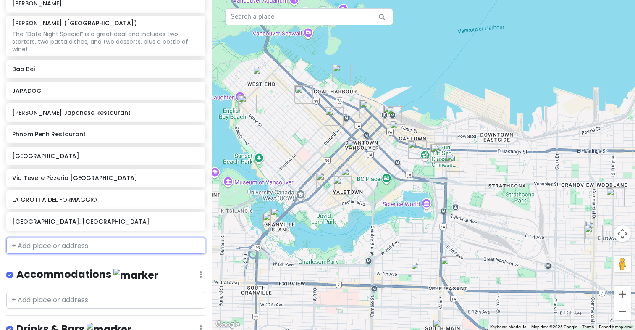
scroll to position [692, 0]
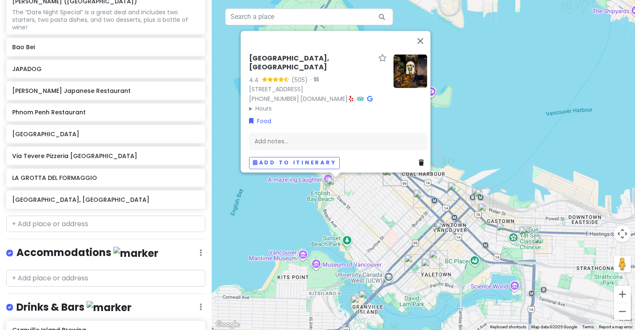
click at [411, 74] on img at bounding box center [411, 71] width 34 height 34
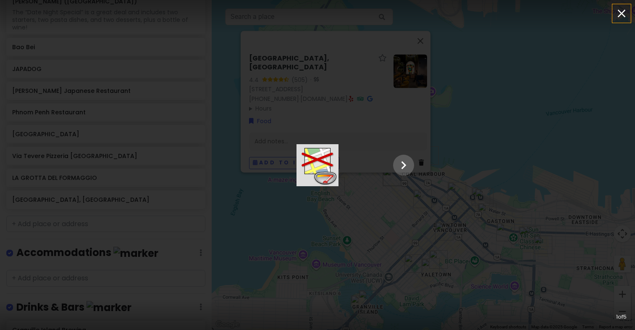
click at [620, 13] on icon "button" at bounding box center [621, 13] width 13 height 13
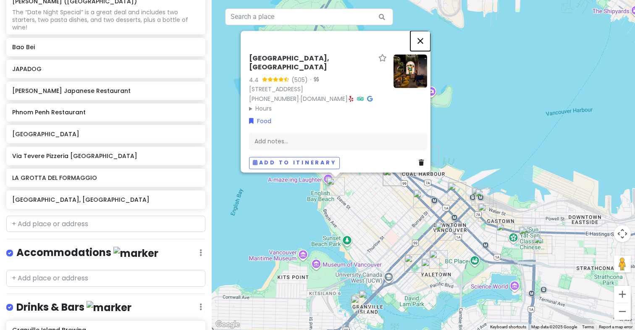
click at [422, 38] on button "Close" at bounding box center [421, 41] width 20 height 20
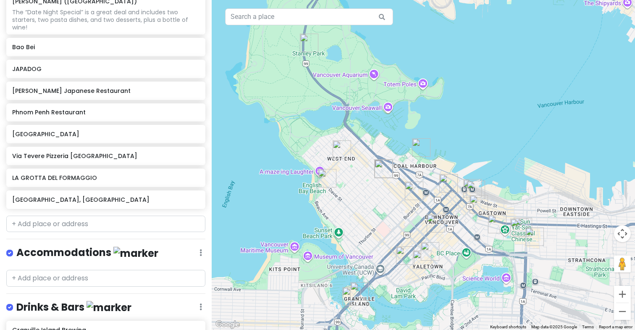
drag, startPoint x: 404, startPoint y: 227, endPoint x: 388, endPoint y: 200, distance: 30.6
click at [388, 200] on div at bounding box center [424, 165] width 424 height 330
